Goal: Task Accomplishment & Management: Complete application form

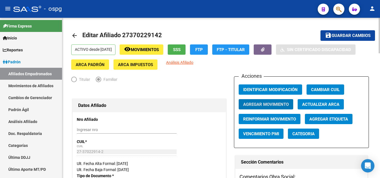
drag, startPoint x: 0, startPoint y: 0, endPoint x: 290, endPoint y: 53, distance: 294.6
click at [336, 39] on button "save Guardar cambios" at bounding box center [348, 35] width 55 height 10
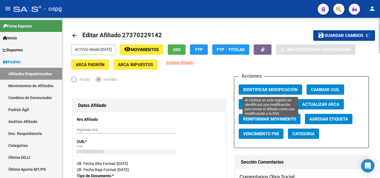
drag, startPoint x: 264, startPoint y: 87, endPoint x: 142, endPoint y: 51, distance: 127.6
click at [263, 87] on span "Identificar Modificación" at bounding box center [270, 89] width 55 height 5
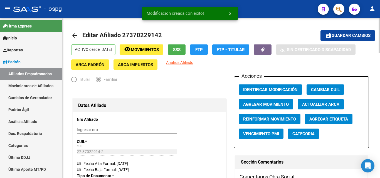
click at [76, 30] on link "arrow_back" at bounding box center [76, 35] width 11 height 13
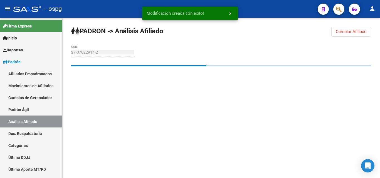
drag, startPoint x: 349, startPoint y: 28, endPoint x: 285, endPoint y: 33, distance: 64.5
click at [341, 32] on button "Cambiar Afiliado" at bounding box center [351, 32] width 40 height 10
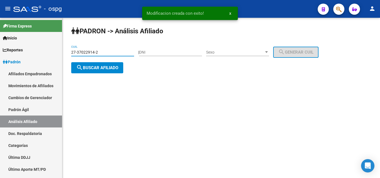
drag, startPoint x: 93, startPoint y: 50, endPoint x: 69, endPoint y: 17, distance: 41.3
click at [30, 47] on mat-sidenav-container "Firma Express Inicio Calendario SSS Instructivos Contacto OS Reportes Ingresos …" at bounding box center [190, 98] width 380 height 161
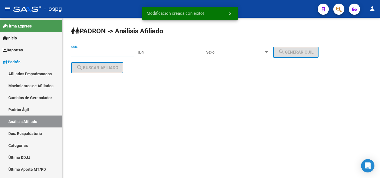
paste input "27-29317020-2"
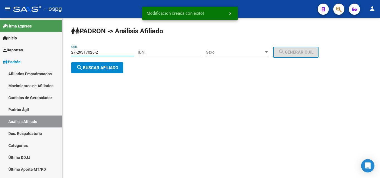
type input "27-29317020-2"
click at [109, 68] on span "search Buscar afiliado" at bounding box center [97, 67] width 42 height 5
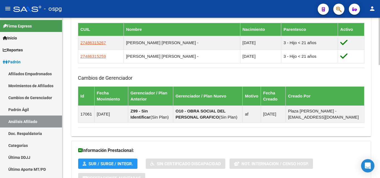
scroll to position [384, 0]
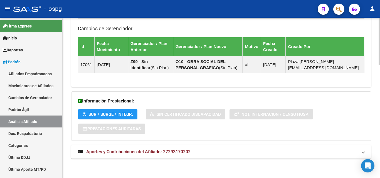
click at [142, 154] on span "Aportes y Contribuciones del Afiliado: 27293170202" at bounding box center [138, 151] width 104 height 5
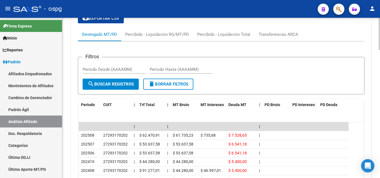
scroll to position [578, 0]
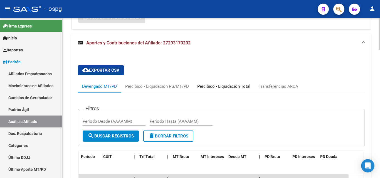
click at [226, 89] on div "Percibido - Liquidación Total" at bounding box center [223, 86] width 53 height 6
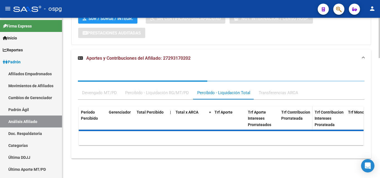
scroll to position [495, 0]
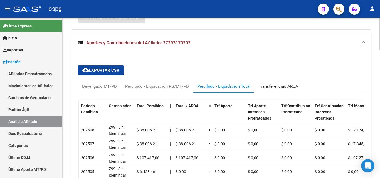
click at [277, 83] on div "Transferencias ARCA" at bounding box center [279, 86] width 40 height 6
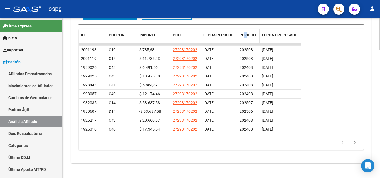
click at [245, 36] on span "PERÍODO" at bounding box center [248, 35] width 16 height 4
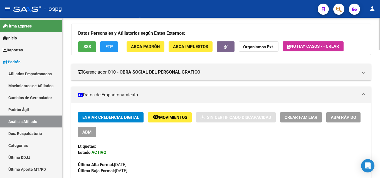
scroll to position [0, 0]
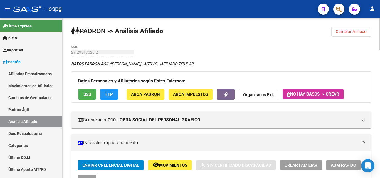
drag, startPoint x: 354, startPoint y: 31, endPoint x: 349, endPoint y: 32, distance: 5.4
click at [354, 31] on button "Cambiar Afiliado" at bounding box center [351, 32] width 40 height 10
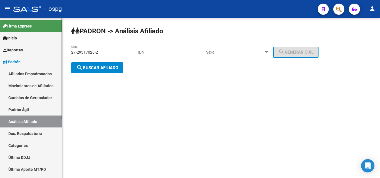
drag, startPoint x: 100, startPoint y: 53, endPoint x: 53, endPoint y: 52, distance: 47.6
click at [53, 52] on mat-sidenav-container "Firma Express Inicio Calendario SSS Instructivos Contacto OS Reportes Ingresos …" at bounding box center [190, 98] width 380 height 161
click at [95, 68] on span "search Buscar afiliado" at bounding box center [97, 67] width 42 height 5
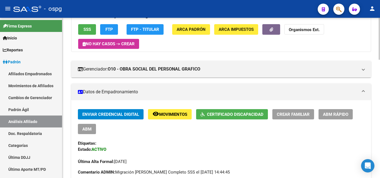
scroll to position [83, 0]
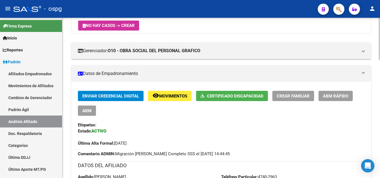
click at [227, 102] on div "Enviar Credencial Digital remove_red_eye Movimientos Certificado Discapacidad C…" at bounding box center [221, 103] width 287 height 25
click at [226, 98] on span "Certificado Discapacidad" at bounding box center [235, 96] width 56 height 5
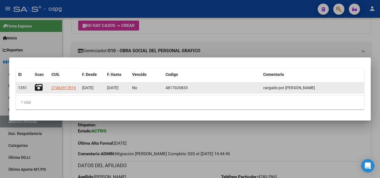
click at [24, 87] on span "1351" at bounding box center [22, 88] width 9 height 4
click at [36, 90] on icon at bounding box center [39, 88] width 8 height 8
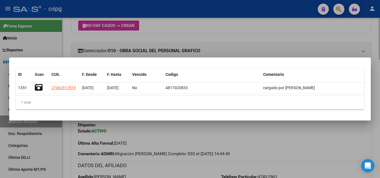
click at [162, 27] on div at bounding box center [190, 89] width 380 height 178
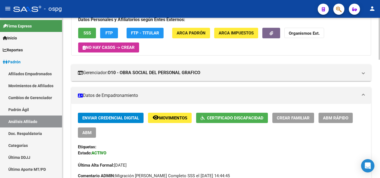
scroll to position [0, 0]
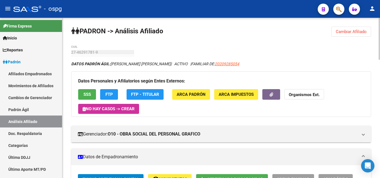
click at [356, 33] on span "Cambiar Afiliado" at bounding box center [351, 31] width 31 height 5
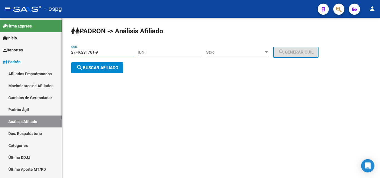
drag, startPoint x: 101, startPoint y: 54, endPoint x: 51, endPoint y: 56, distance: 50.5
click at [51, 56] on mat-sidenav-container "Firma Express Inicio Calendario SSS Instructivos Contacto OS Reportes Ingresos …" at bounding box center [190, 98] width 380 height 161
click at [101, 61] on div "27-50402038-5 CUIL" at bounding box center [102, 53] width 63 height 16
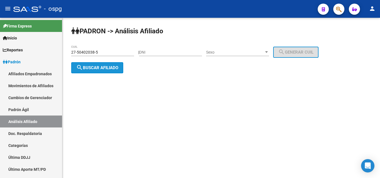
click at [102, 65] on span "search Buscar afiliado" at bounding box center [97, 67] width 42 height 5
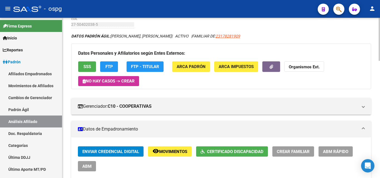
scroll to position [56, 0]
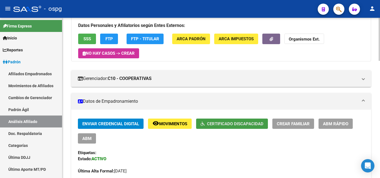
click at [239, 124] on span "Certificado Discapacidad" at bounding box center [235, 124] width 56 height 5
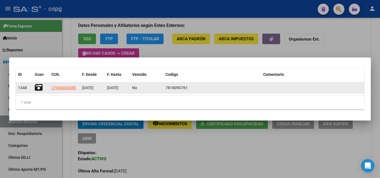
click at [40, 92] on div at bounding box center [41, 88] width 12 height 9
click at [40, 89] on icon at bounding box center [39, 88] width 8 height 8
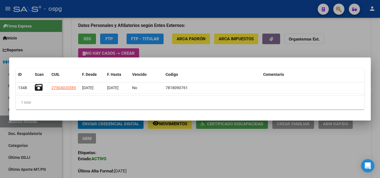
click at [297, 36] on div at bounding box center [190, 89] width 380 height 178
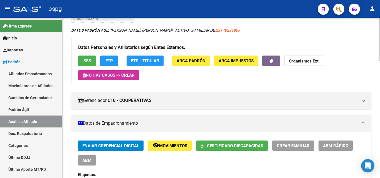
scroll to position [0, 0]
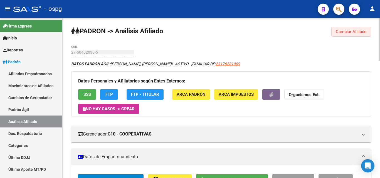
click at [344, 30] on span "Cambiar Afiliado" at bounding box center [351, 31] width 31 height 5
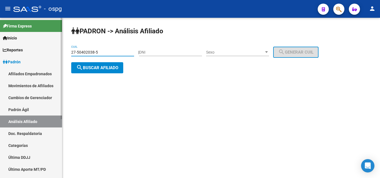
drag, startPoint x: 98, startPoint y: 52, endPoint x: 56, endPoint y: 56, distance: 41.9
click at [56, 56] on mat-sidenav-container "Firma Express Inicio Calendario SSS Instructivos Contacto OS Reportes Ingresos …" at bounding box center [190, 98] width 380 height 161
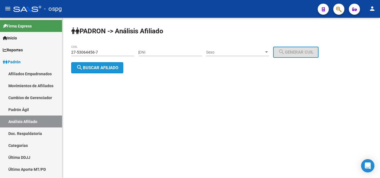
click at [104, 64] on button "search Buscar afiliado" at bounding box center [97, 67] width 52 height 11
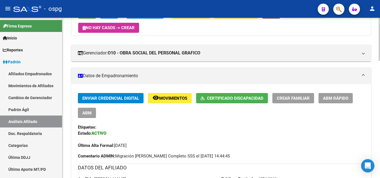
scroll to position [83, 0]
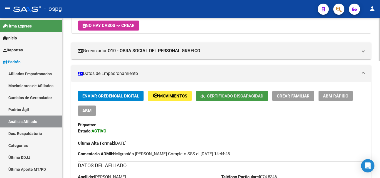
click at [212, 94] on span "Certificado Discapacidad" at bounding box center [235, 96] width 56 height 5
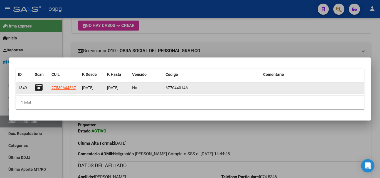
click at [36, 86] on icon at bounding box center [39, 88] width 8 height 8
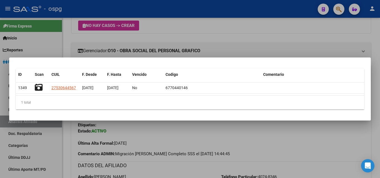
click at [258, 46] on div at bounding box center [190, 89] width 380 height 178
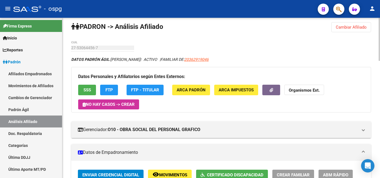
scroll to position [0, 0]
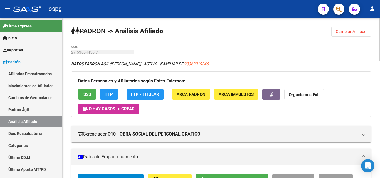
click at [341, 27] on button "Cambiar Afiliado" at bounding box center [351, 32] width 40 height 10
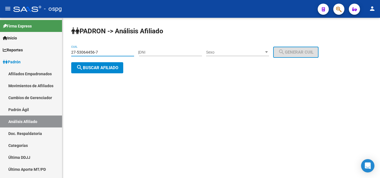
drag, startPoint x: 105, startPoint y: 54, endPoint x: 96, endPoint y: 63, distance: 12.8
click at [66, 54] on div "[PERSON_NAME] -> Análisis Afiliado 27-53064456-7 CUIL | DNI Sexo Sexo search Ge…" at bounding box center [221, 54] width 318 height 73
click at [120, 64] on button "search Buscar afiliado" at bounding box center [97, 67] width 52 height 11
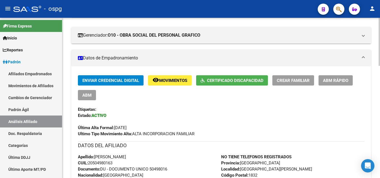
scroll to position [111, 0]
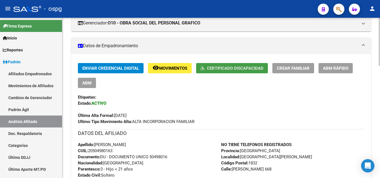
click at [218, 68] on span "Certificado Discapacidad" at bounding box center [235, 68] width 56 height 5
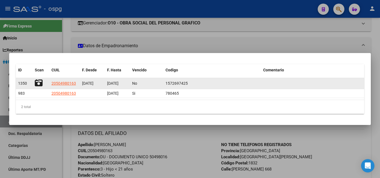
click at [42, 83] on icon at bounding box center [39, 83] width 8 height 8
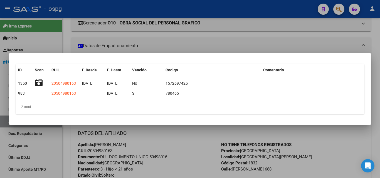
drag, startPoint x: 217, startPoint y: 32, endPoint x: 253, endPoint y: 65, distance: 48.7
click at [217, 32] on div at bounding box center [190, 89] width 380 height 178
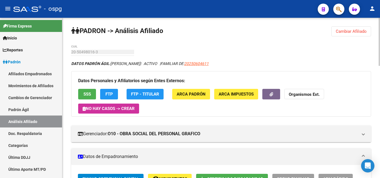
scroll to position [0, 0]
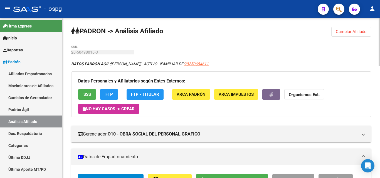
click at [357, 30] on span "Cambiar Afiliado" at bounding box center [351, 31] width 31 height 5
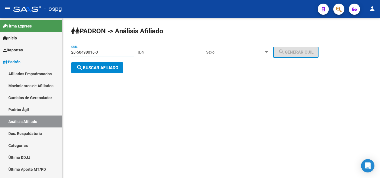
drag, startPoint x: 101, startPoint y: 52, endPoint x: 72, endPoint y: 54, distance: 29.6
click at [72, 54] on input "20-50498016-3" at bounding box center [102, 52] width 63 height 5
click at [121, 68] on button "search Buscar afiliado" at bounding box center [97, 67] width 52 height 11
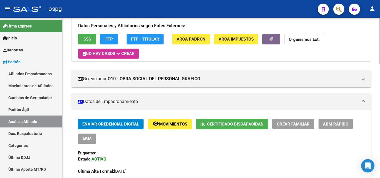
scroll to position [56, 0]
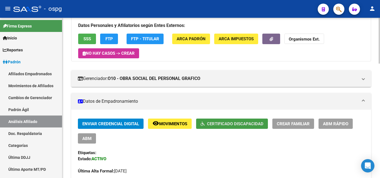
click at [215, 127] on button "Certificado Discapacidad" at bounding box center [232, 124] width 72 height 10
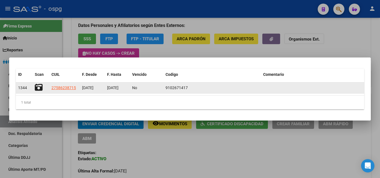
click at [40, 85] on icon at bounding box center [39, 88] width 8 height 8
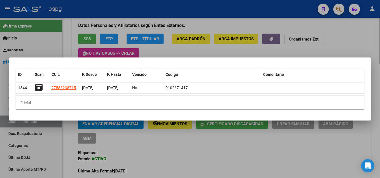
drag, startPoint x: 219, startPoint y: 50, endPoint x: 214, endPoint y: 48, distance: 5.0
click at [217, 49] on div at bounding box center [190, 89] width 380 height 178
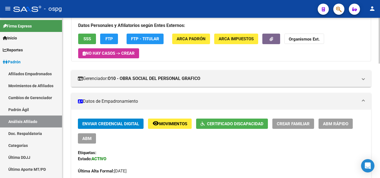
scroll to position [0, 0]
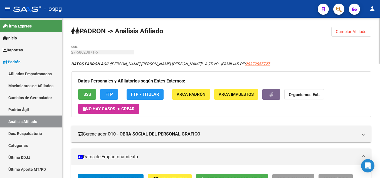
drag, startPoint x: 348, startPoint y: 38, endPoint x: 344, endPoint y: 34, distance: 5.9
drag, startPoint x: 344, startPoint y: 34, endPoint x: 288, endPoint y: 36, distance: 56.5
click at [344, 33] on span "Cambiar Afiliado" at bounding box center [351, 31] width 31 height 5
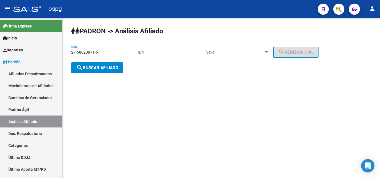
drag, startPoint x: 101, startPoint y: 55, endPoint x: 69, endPoint y: 56, distance: 31.8
click at [69, 56] on div "PADRON -> Análisis Afiliado 27-58623871-5 CUIL | DNI Sexo Sexo search Generar C…" at bounding box center [221, 54] width 318 height 73
type input "27-58206047-4"
click at [111, 63] on button "search Buscar afiliado" at bounding box center [97, 67] width 52 height 11
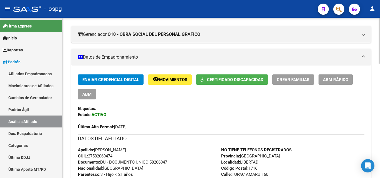
scroll to position [139, 0]
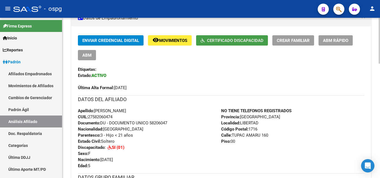
click at [222, 42] on span "Certificado Discapacidad" at bounding box center [235, 40] width 56 height 5
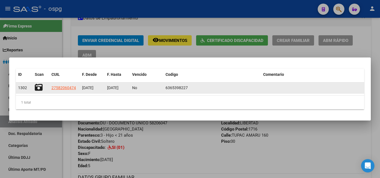
click at [37, 89] on icon at bounding box center [39, 88] width 8 height 8
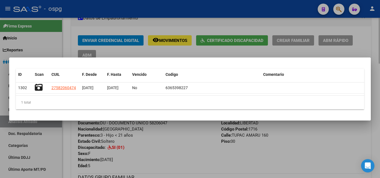
drag, startPoint x: 128, startPoint y: 33, endPoint x: 157, endPoint y: 34, distance: 29.0
click at [130, 34] on div at bounding box center [190, 89] width 380 height 178
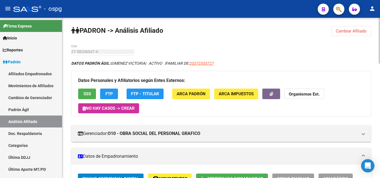
scroll to position [0, 0]
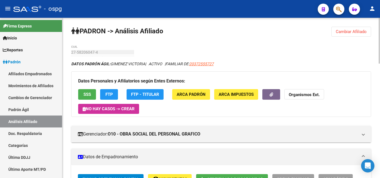
click at [346, 28] on button "Cambiar Afiliado" at bounding box center [351, 32] width 40 height 10
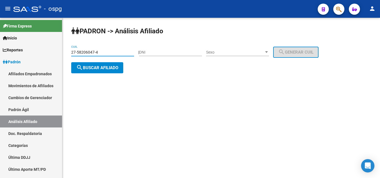
drag, startPoint x: 97, startPoint y: 53, endPoint x: 68, endPoint y: 53, distance: 28.7
click at [68, 53] on div "[PERSON_NAME] -> Análisis Afiliado 27-58206047-4 CUIL | DNI Sexo Sexo search Ge…" at bounding box center [221, 54] width 318 height 73
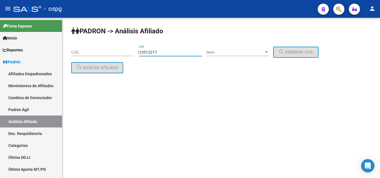
type input "12012217"
click at [222, 47] on div "Sexo Sexo" at bounding box center [237, 50] width 63 height 11
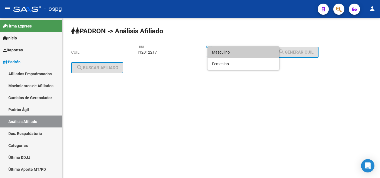
click at [225, 53] on span "Masculino" at bounding box center [243, 52] width 63 height 12
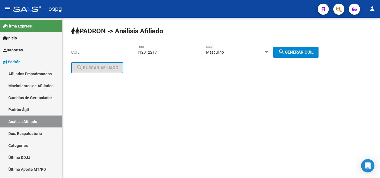
click at [277, 52] on div "| 12012217 DNI Masculino Sexo search Generar CUIL" at bounding box center [230, 52] width 185 height 4
drag, startPoint x: 295, startPoint y: 52, endPoint x: 248, endPoint y: 58, distance: 47.5
click at [287, 53] on span "search Generar CUIL" at bounding box center [295, 52] width 35 height 5
type input "20-12012217-8"
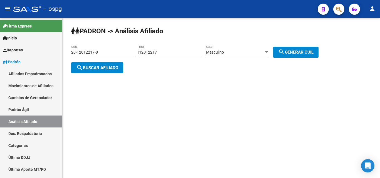
click at [98, 73] on div "[PERSON_NAME] -> Análisis Afiliado 20-12012217-8 CUIL | 12012217 DNI Masculino …" at bounding box center [221, 54] width 318 height 73
click at [104, 67] on span "search Buscar afiliado" at bounding box center [97, 67] width 42 height 5
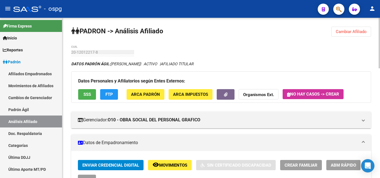
click at [342, 30] on span "Cambiar Afiliado" at bounding box center [351, 31] width 31 height 5
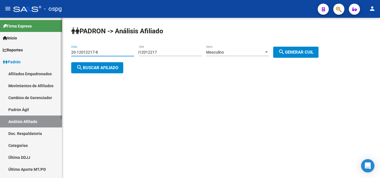
drag, startPoint x: 104, startPoint y: 52, endPoint x: 40, endPoint y: 58, distance: 64.8
click at [40, 58] on mat-sidenav-container "Firma Express Inicio Calendario SSS Instructivos Contacto OS Reportes Ingresos …" at bounding box center [190, 98] width 380 height 161
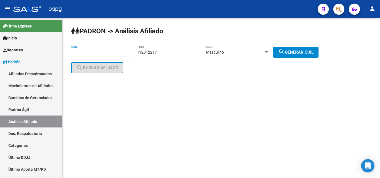
paste input "20-32064935-9"
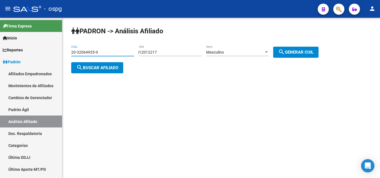
type input "20-32064935-9"
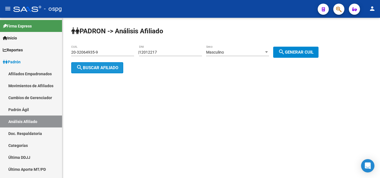
click at [109, 66] on span "search Buscar afiliado" at bounding box center [97, 67] width 42 height 5
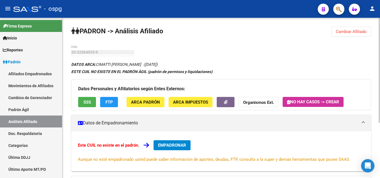
click at [89, 103] on span "SSS" at bounding box center [87, 102] width 8 height 5
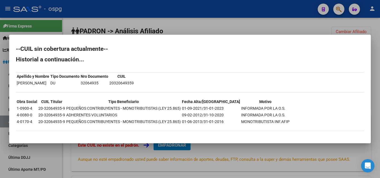
click at [122, 20] on div at bounding box center [190, 89] width 380 height 178
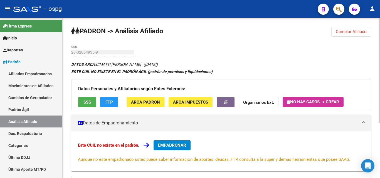
click at [109, 102] on span "FTP" at bounding box center [109, 102] width 8 height 5
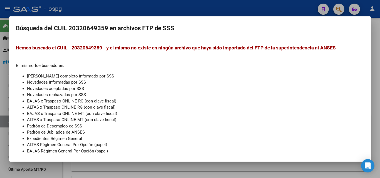
click at [120, 10] on div at bounding box center [190, 89] width 380 height 178
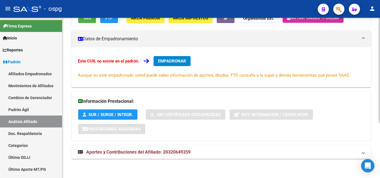
scroll to position [85, 0]
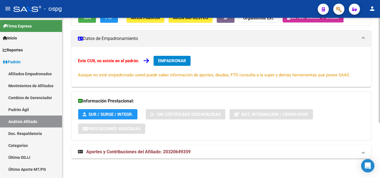
click at [165, 158] on mat-expansion-panel-header "Aportes y Contribuciones del Afiliado: 20320649359" at bounding box center [221, 152] width 300 height 13
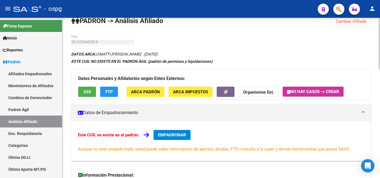
scroll to position [0, 0]
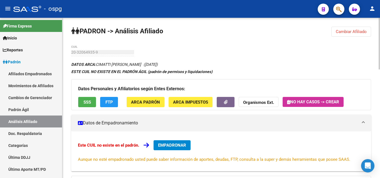
click at [163, 144] on span "EMPADRONAR" at bounding box center [172, 145] width 28 height 5
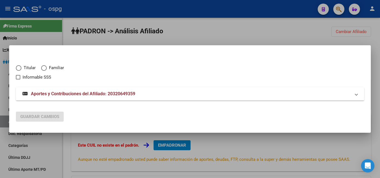
click at [22, 67] on span "Titular" at bounding box center [28, 68] width 14 height 6
click at [21, 67] on input "Titular" at bounding box center [19, 68] width 6 height 6
radio input "true"
checkbox input "true"
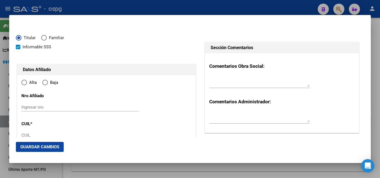
type input "20-32064935-9"
radio input "true"
type input "32064935"
type input "CIMATTI"
type input "[PERSON_NAME]"
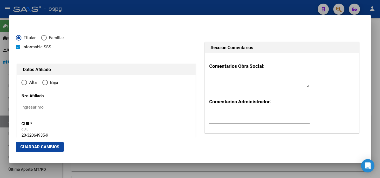
type input "[DATE]"
type input "CABA"
type input "1414"
type input "CORRIENTES AV."
type input "5440"
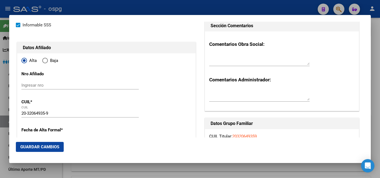
type input "CABA"
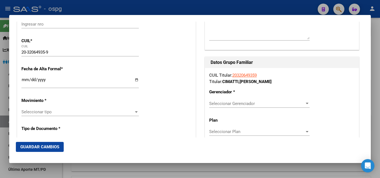
scroll to position [83, 0]
click at [26, 82] on input "Ingresar fecha" at bounding box center [79, 81] width 117 height 9
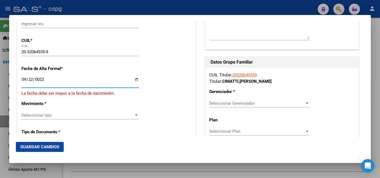
type input "0222-09-22"
type input "[DATE]"
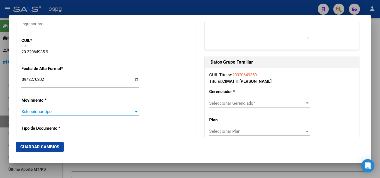
click at [28, 112] on span "Seleccionar tipo" at bounding box center [77, 111] width 112 height 5
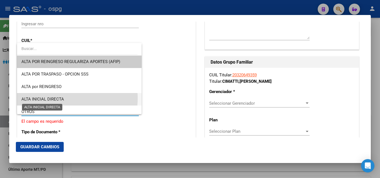
click at [61, 99] on span "ALTA INICIAL DIRECTA" at bounding box center [42, 99] width 43 height 5
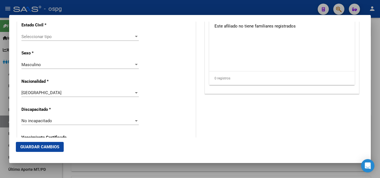
scroll to position [362, 0]
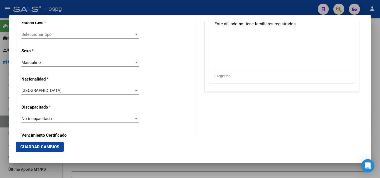
click at [30, 31] on div "Seleccionar tipo Seleccionar tipo" at bounding box center [79, 34] width 117 height 8
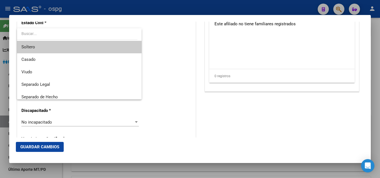
click at [45, 45] on span "Soltero" at bounding box center [79, 47] width 116 height 13
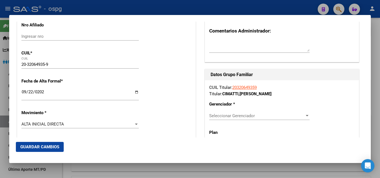
scroll to position [83, 0]
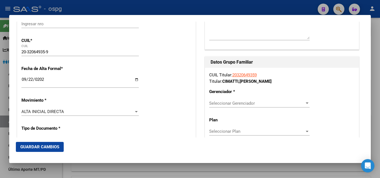
click at [240, 104] on span "Seleccionar Gerenciador" at bounding box center [256, 103] width 95 height 5
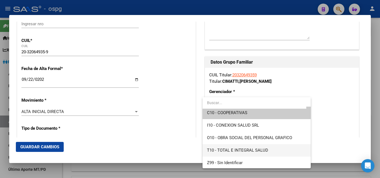
scroll to position [4, 0]
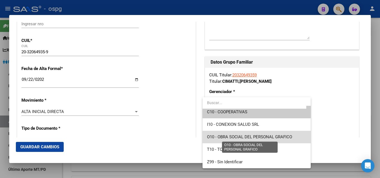
click at [265, 138] on span "O10 - OBRA SOCIAL DEL PERSONAL GRAFICO" at bounding box center [249, 137] width 85 height 5
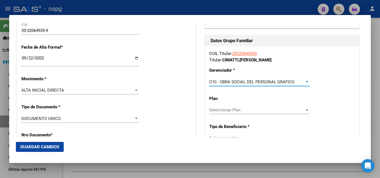
scroll to position [139, 0]
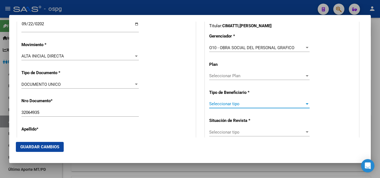
click at [227, 105] on span "Seleccionar tipo" at bounding box center [256, 104] width 95 height 5
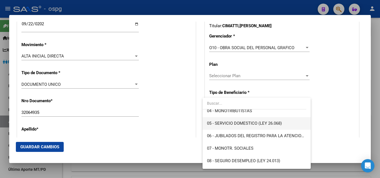
scroll to position [28, 0]
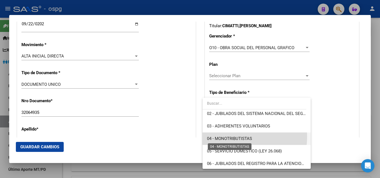
click at [237, 137] on span "04 - MONOTRIBUTISTAS" at bounding box center [229, 138] width 45 height 5
type input "20-32064935-9"
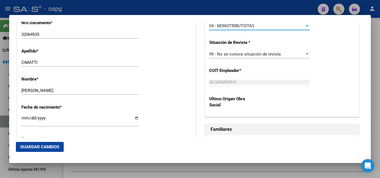
scroll to position [223, 0]
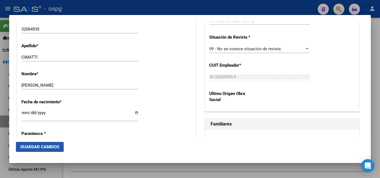
click at [43, 146] on span "Guardar Cambios" at bounding box center [39, 147] width 39 height 5
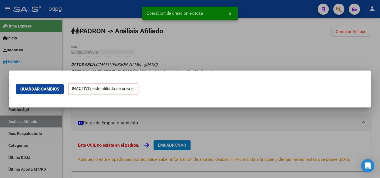
scroll to position [0, 0]
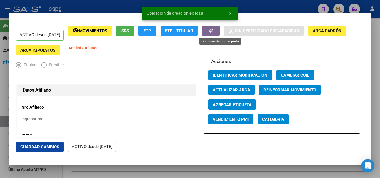
click at [220, 30] on button "button" at bounding box center [211, 31] width 18 height 10
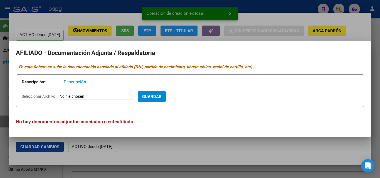
click at [194, 37] on div at bounding box center [190, 89] width 380 height 178
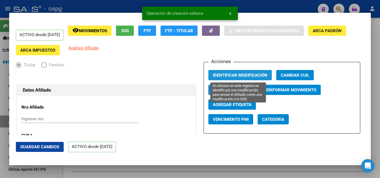
click at [241, 74] on span "Identificar Modificación" at bounding box center [240, 75] width 55 height 5
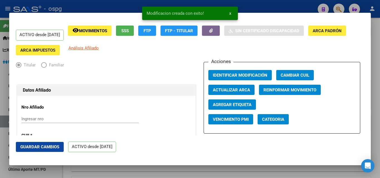
click at [70, 6] on div at bounding box center [190, 89] width 380 height 178
